Goal: Navigation & Orientation: Find specific page/section

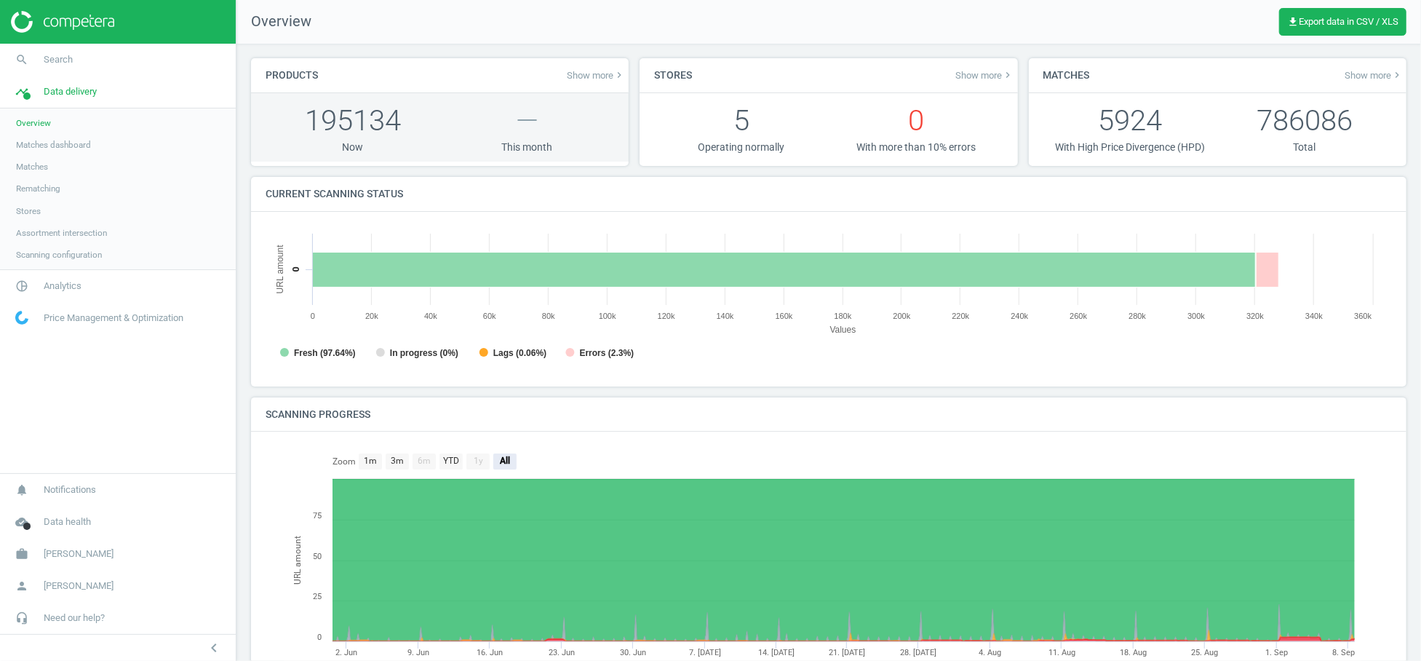
scroll to position [317, 1140]
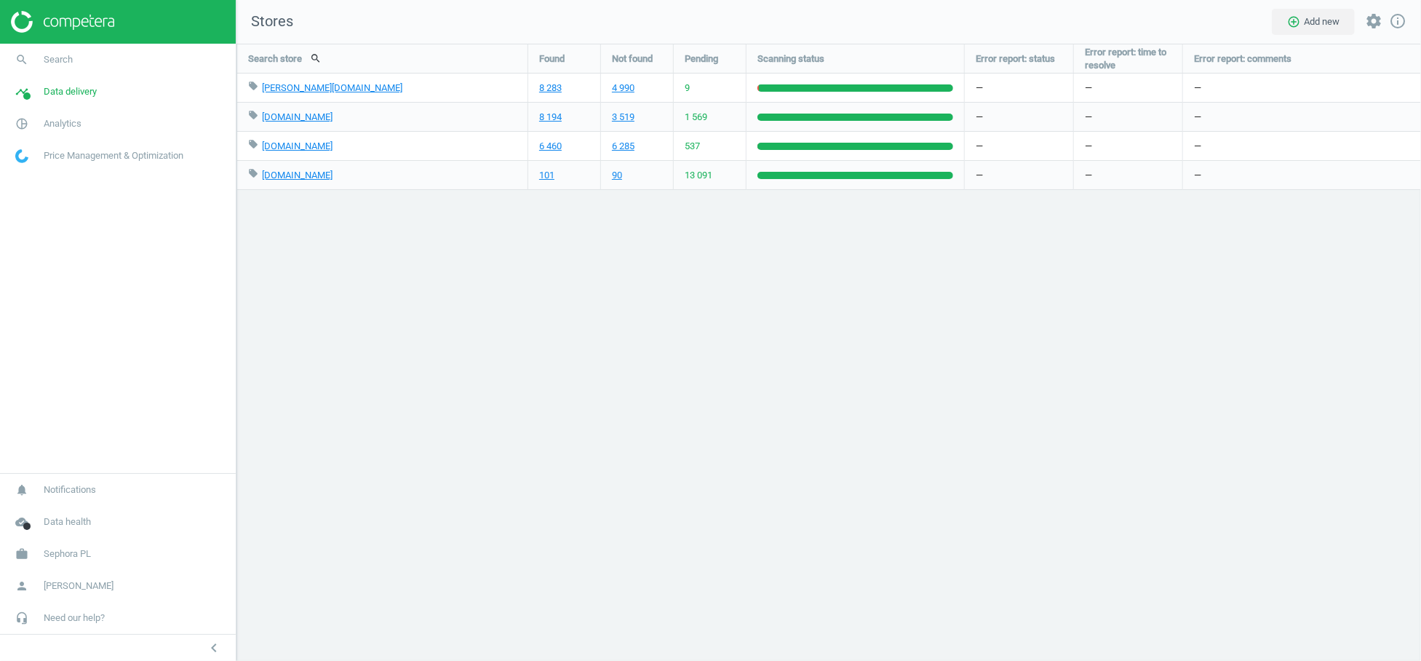
scroll to position [642, 1210]
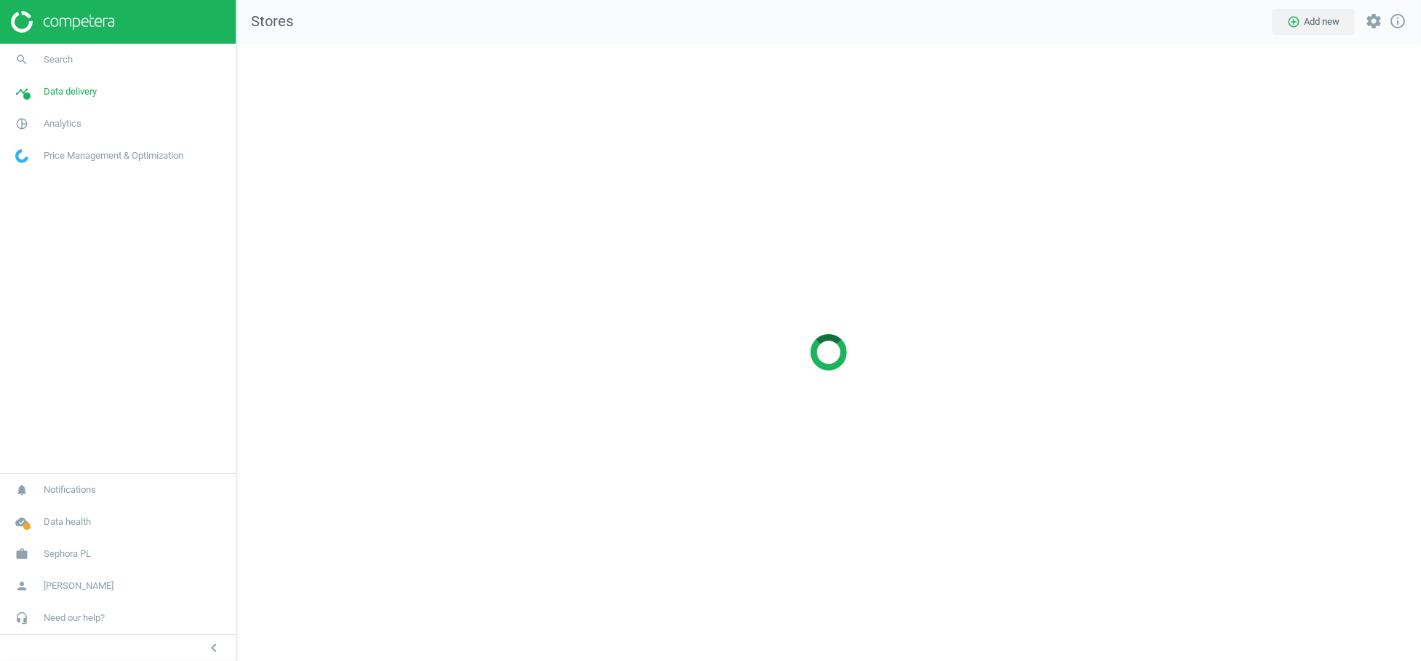
scroll to position [642, 1210]
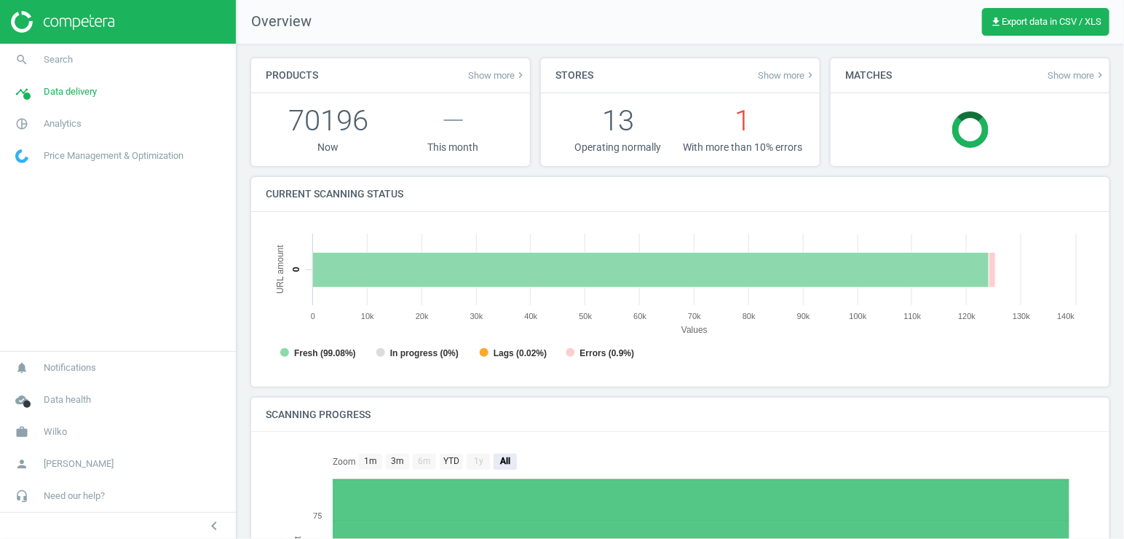
scroll to position [7, 7]
